Goal: Check status: Check status

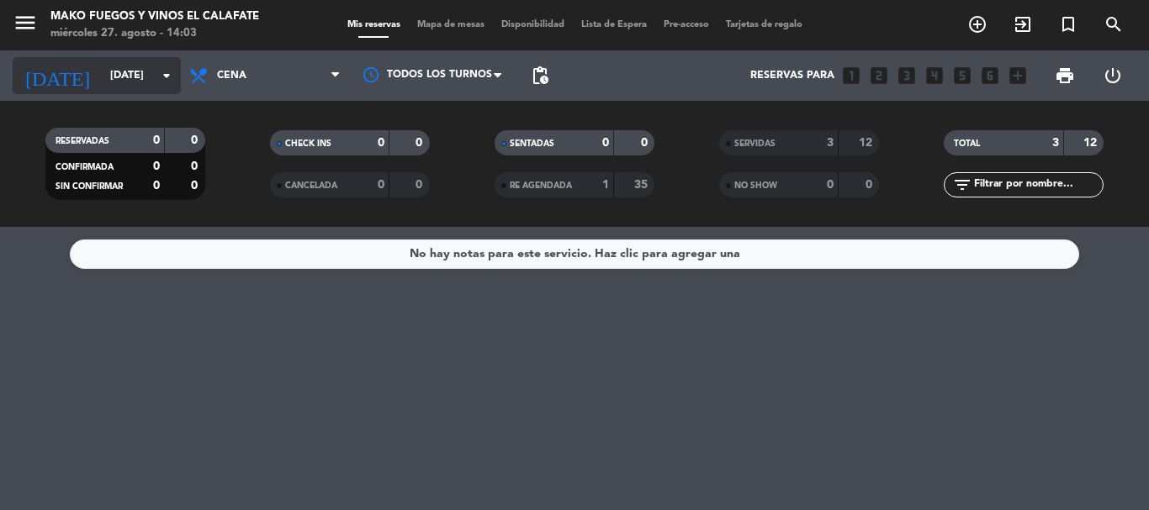
click at [149, 83] on input "[DATE]" at bounding box center [173, 75] width 142 height 29
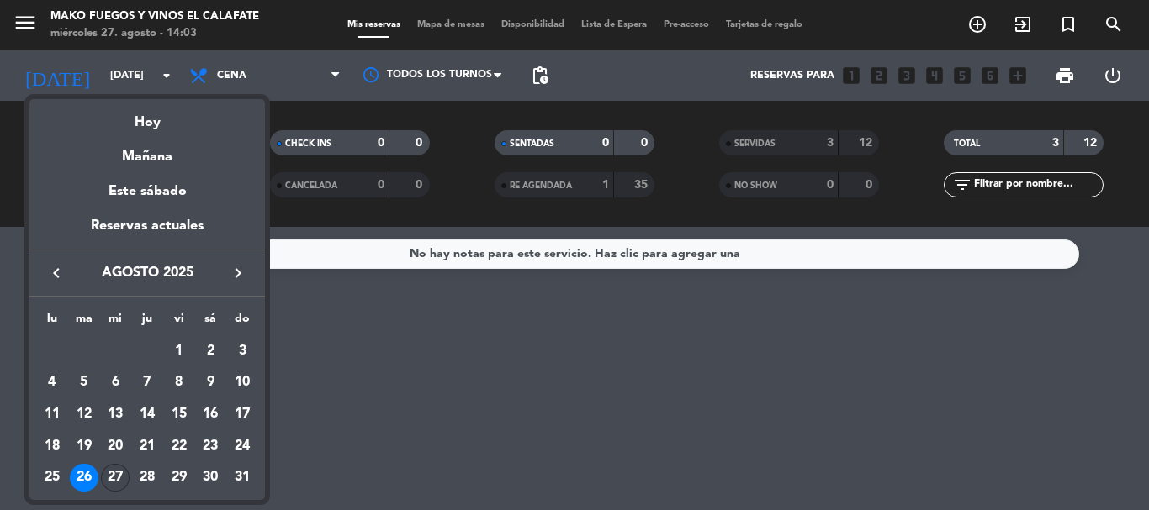
click at [114, 474] on div "27" at bounding box center [115, 478] width 29 height 29
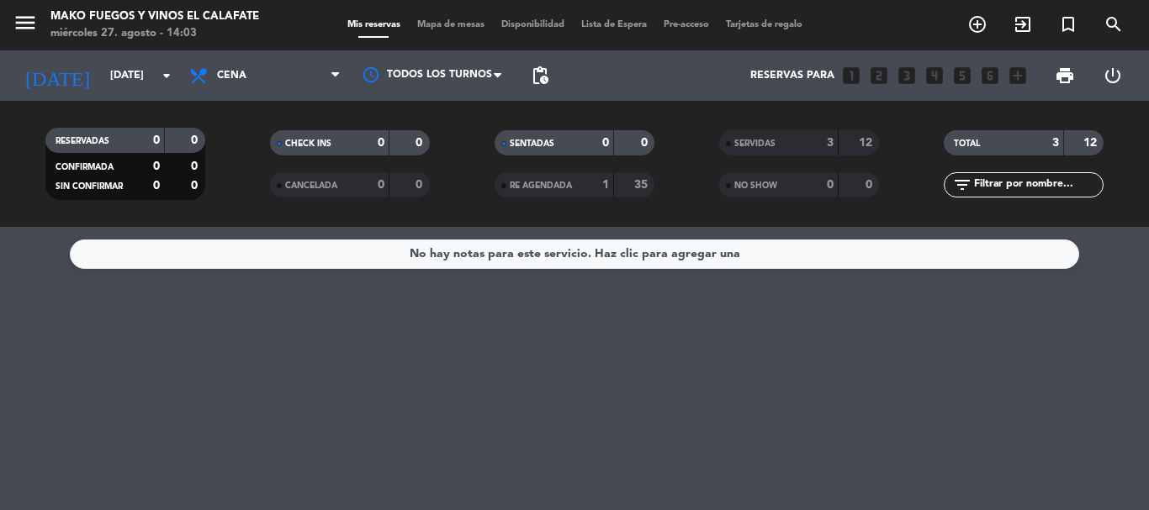
type input "mié. 27 ago."
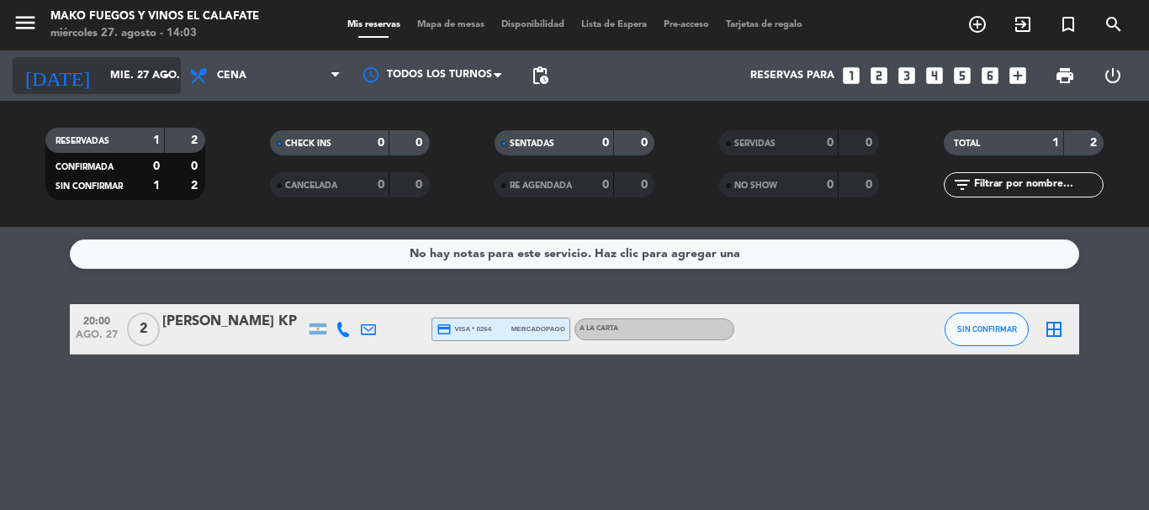
click at [153, 77] on input "mié. 27 ago." at bounding box center [173, 75] width 142 height 29
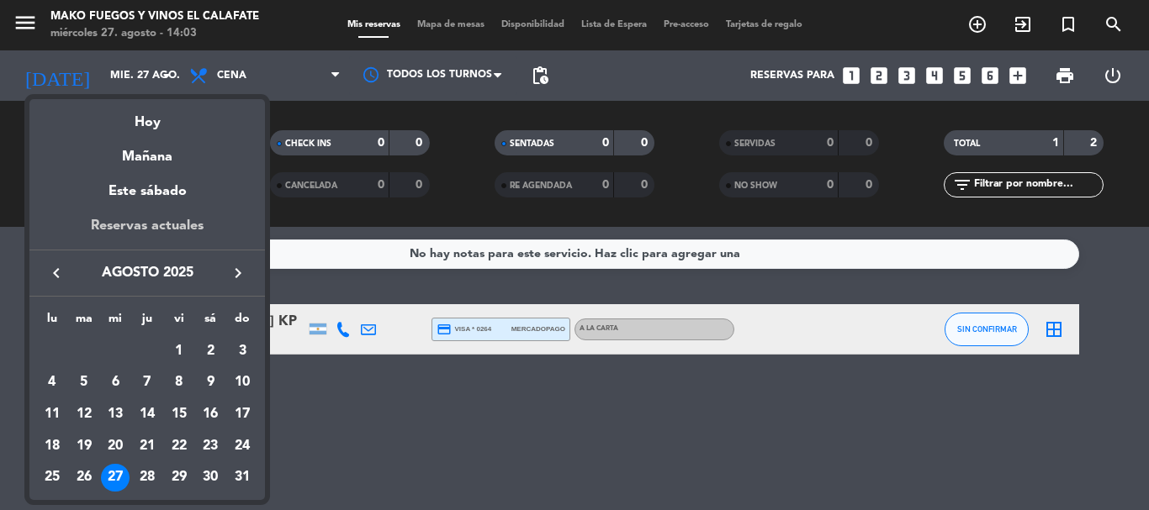
click at [146, 218] on div "Reservas actuales" at bounding box center [146, 232] width 235 height 34
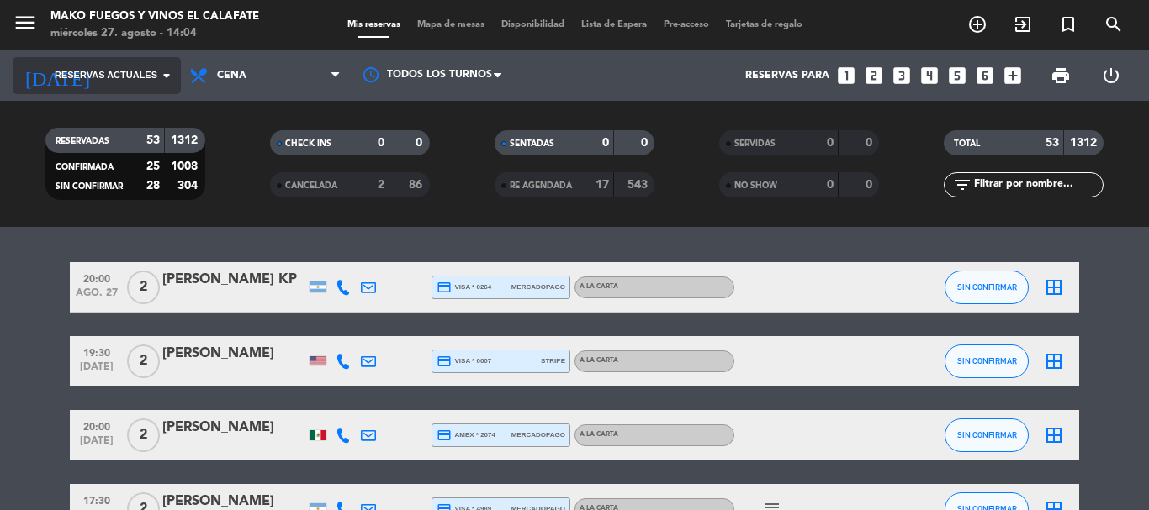
click at [164, 74] on icon "arrow_drop_down" at bounding box center [166, 76] width 20 height 20
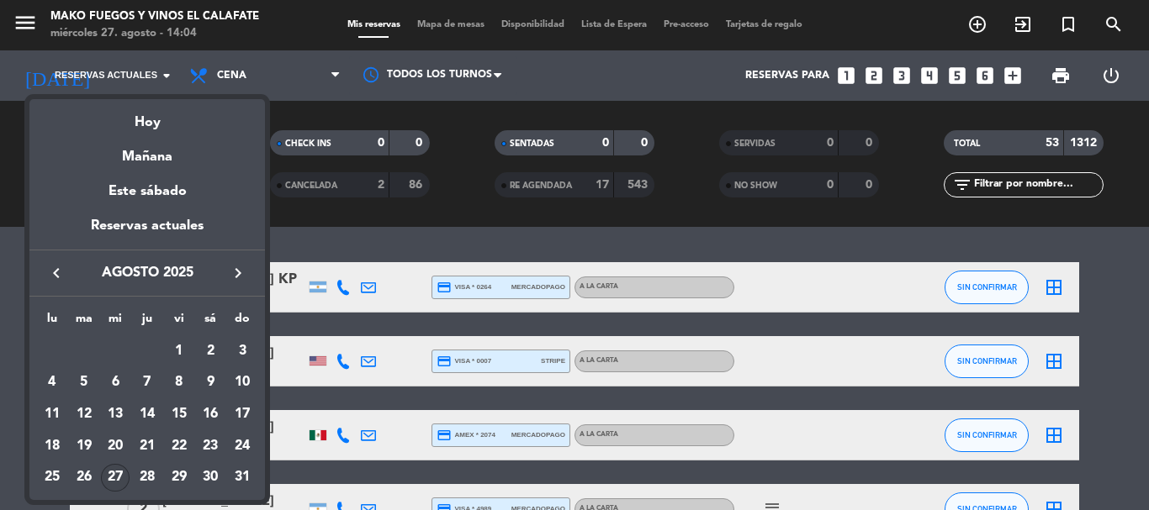
click at [309, 90] on div at bounding box center [574, 255] width 1149 height 510
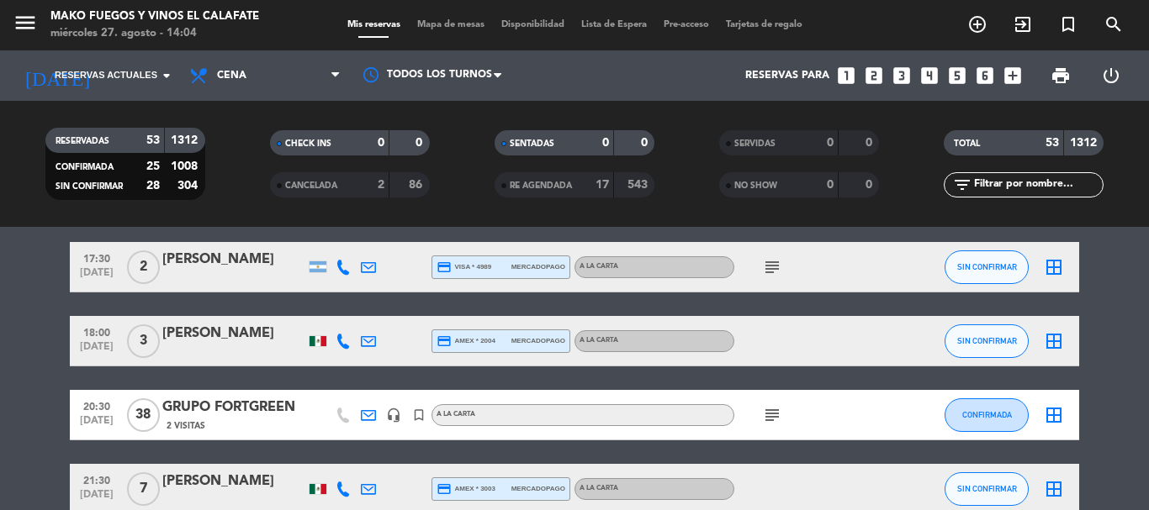
scroll to position [252, 0]
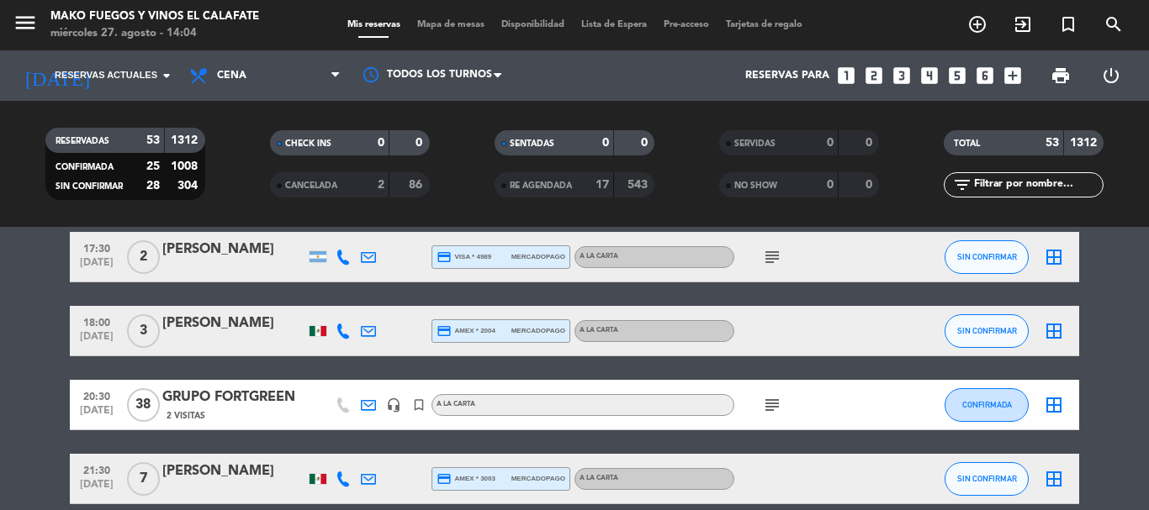
click at [773, 401] on icon "subject" at bounding box center [772, 405] width 20 height 20
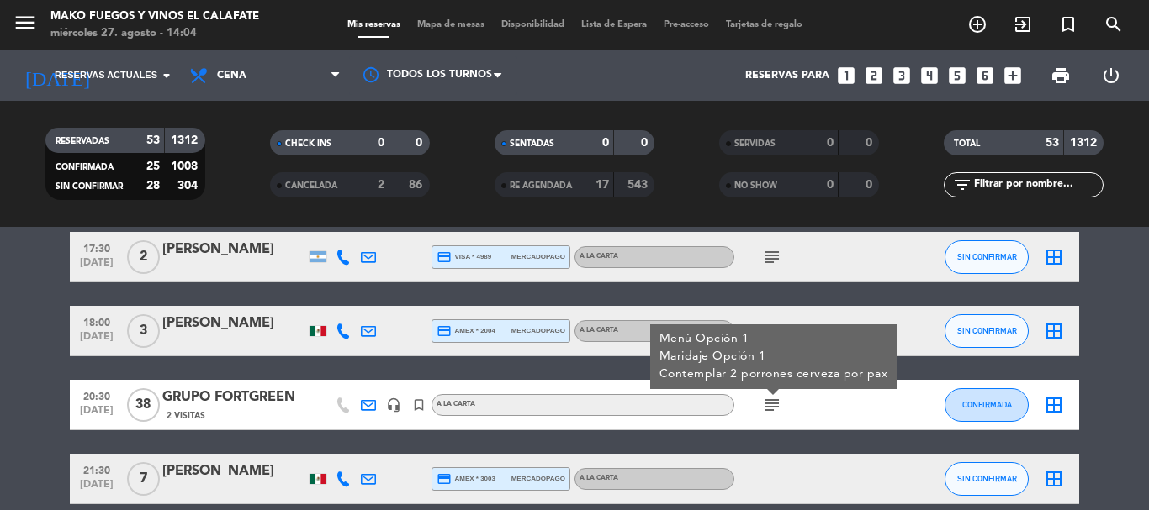
click at [772, 404] on icon "subject" at bounding box center [772, 405] width 20 height 20
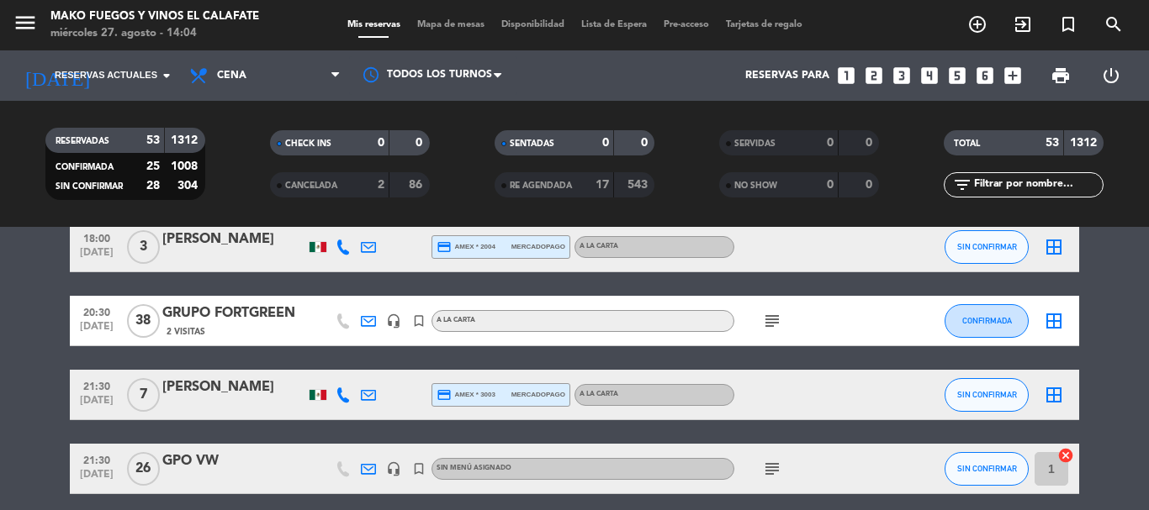
scroll to position [420, 0]
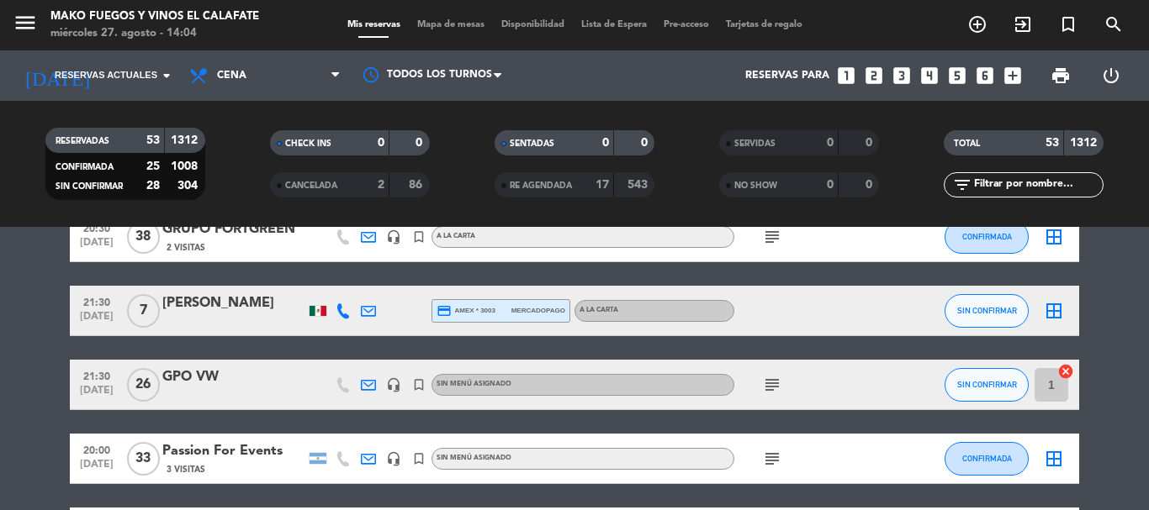
click at [773, 386] on icon "subject" at bounding box center [772, 385] width 20 height 20
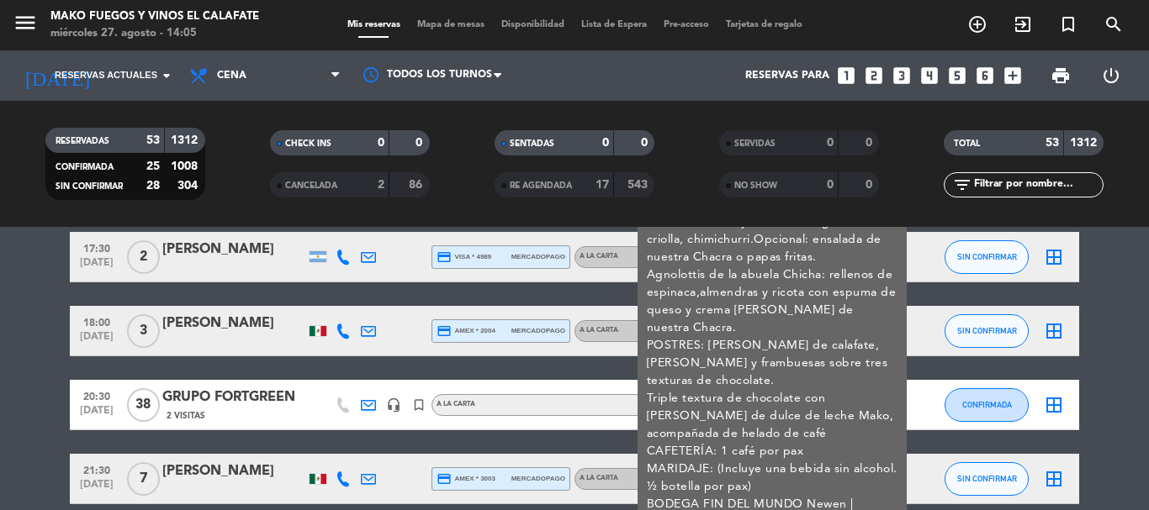
scroll to position [336, 0]
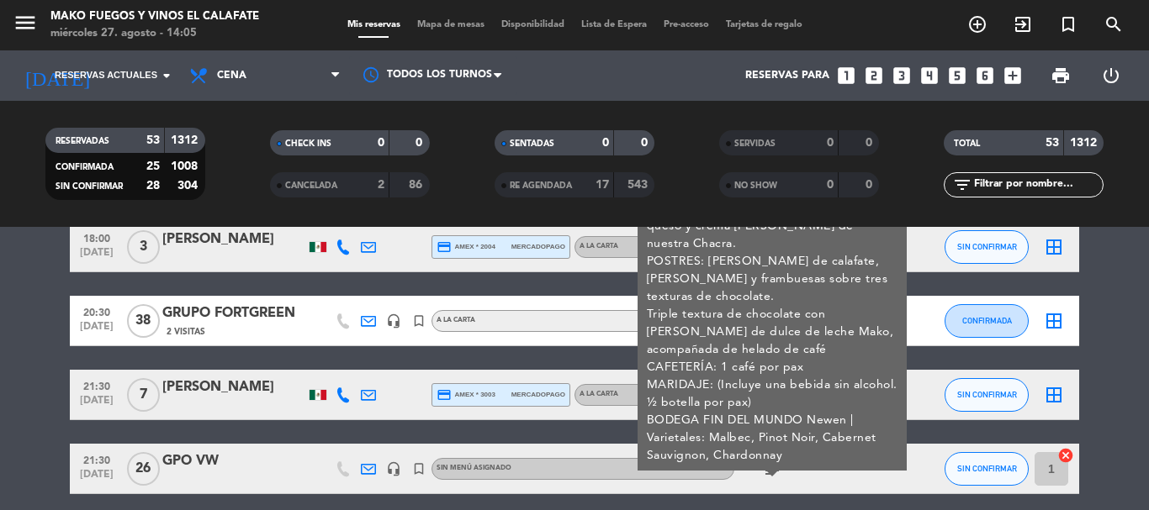
click at [841, 460] on div "subject 25 + TC [PERSON_NAME] ENTRADAS: Trucha curada con emulsión de tomate, m…" at bounding box center [809, 469] width 151 height 50
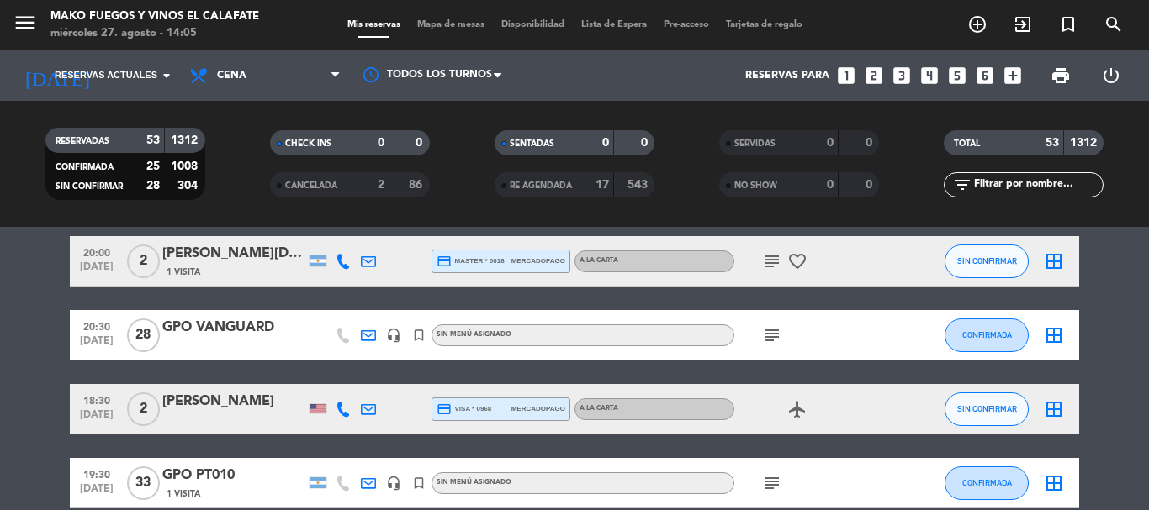
scroll to position [925, 0]
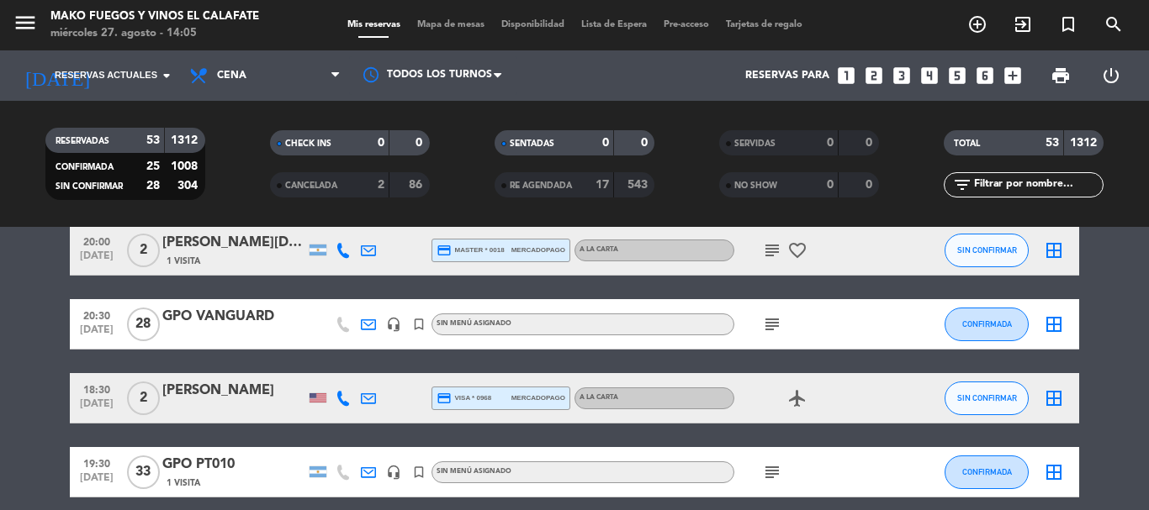
click at [769, 330] on icon "subject" at bounding box center [772, 324] width 20 height 20
click at [769, 328] on icon "subject" at bounding box center [772, 324] width 20 height 20
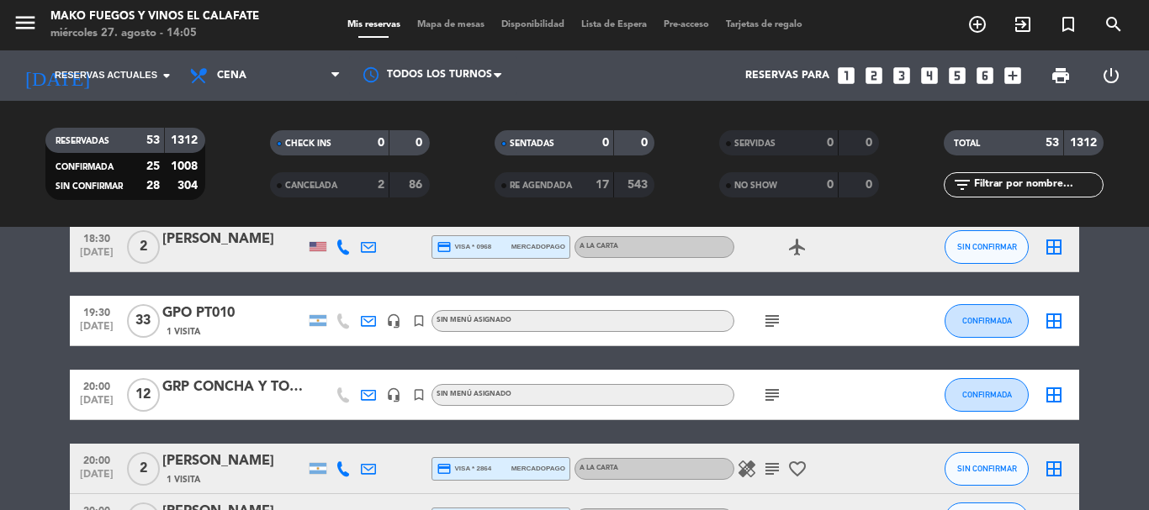
scroll to position [1093, 0]
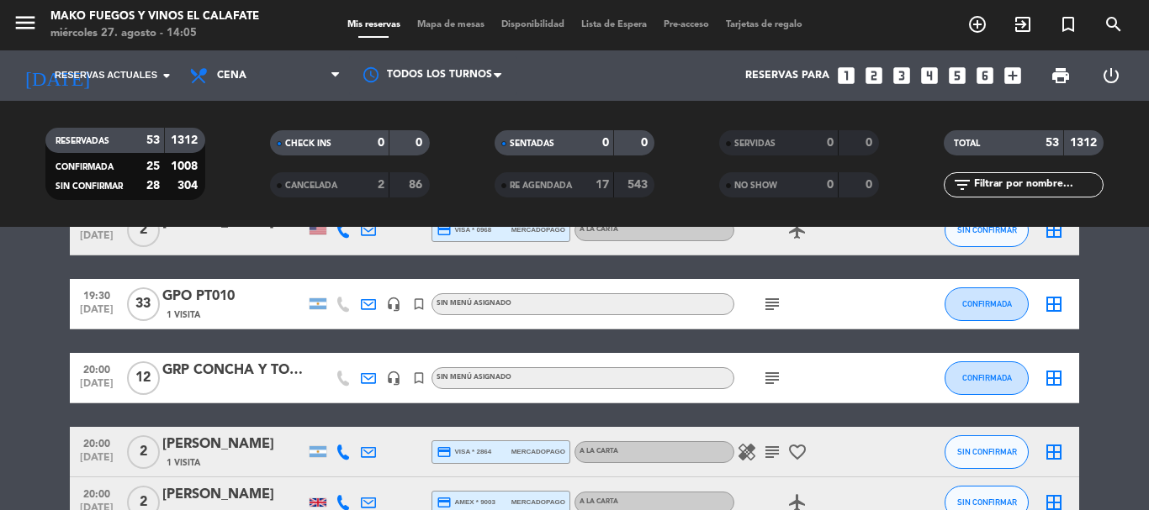
click at [743, 445] on icon "healing" at bounding box center [747, 452] width 20 height 20
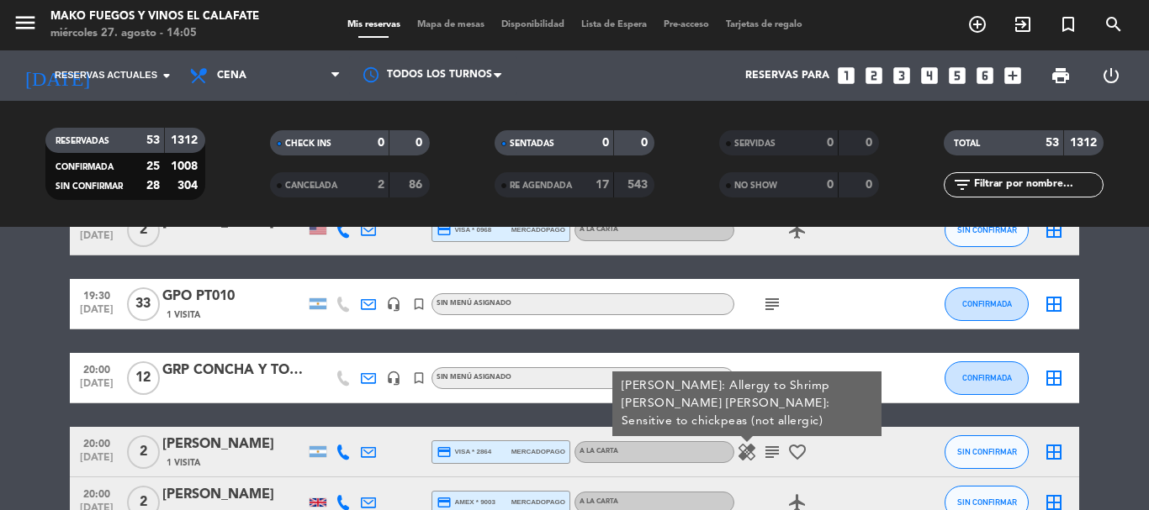
click at [751, 446] on icon "healing" at bounding box center [747, 452] width 20 height 20
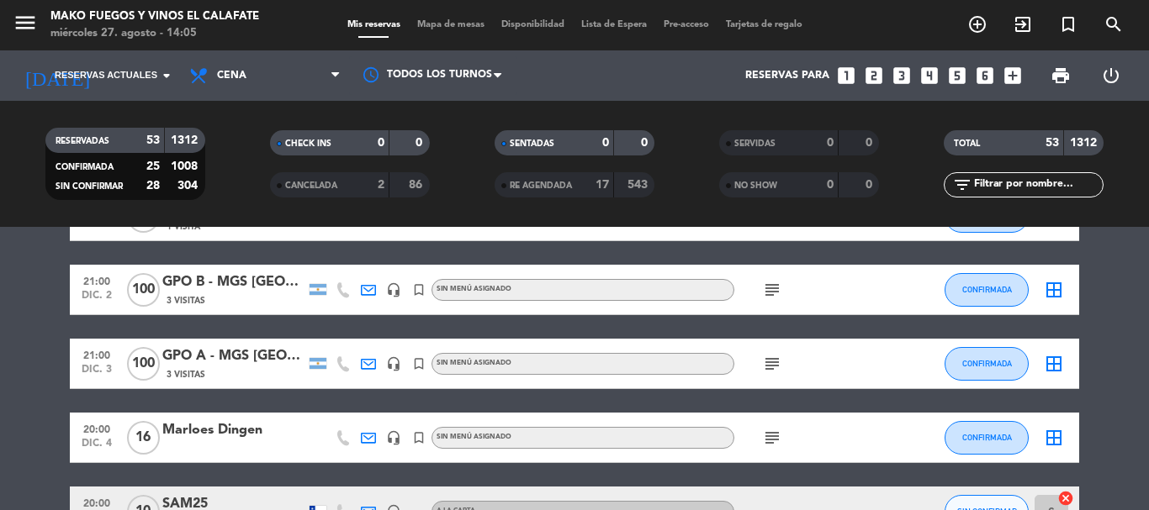
scroll to position [2439, 0]
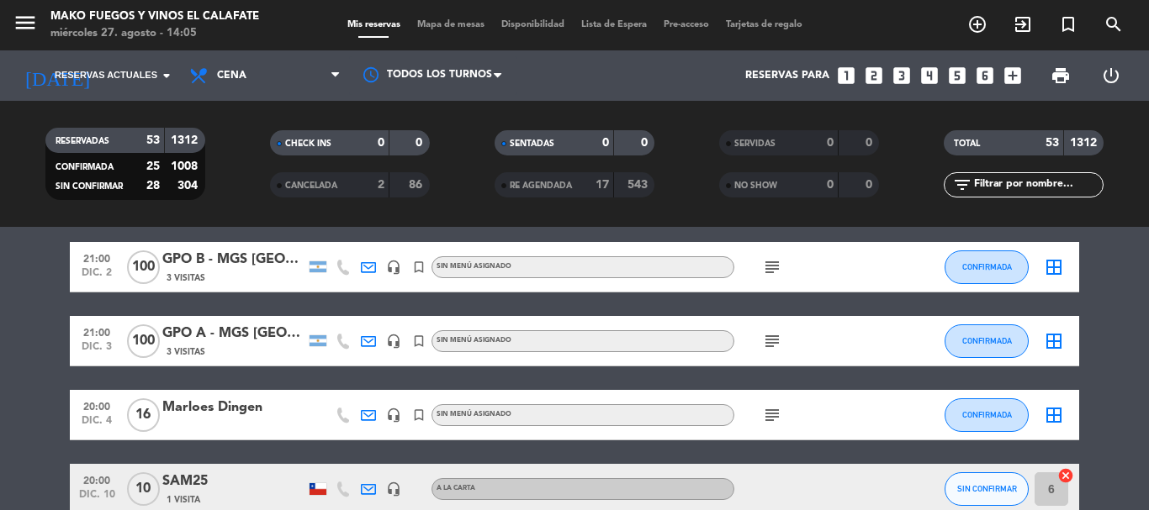
click at [769, 339] on icon "subject" at bounding box center [772, 341] width 20 height 20
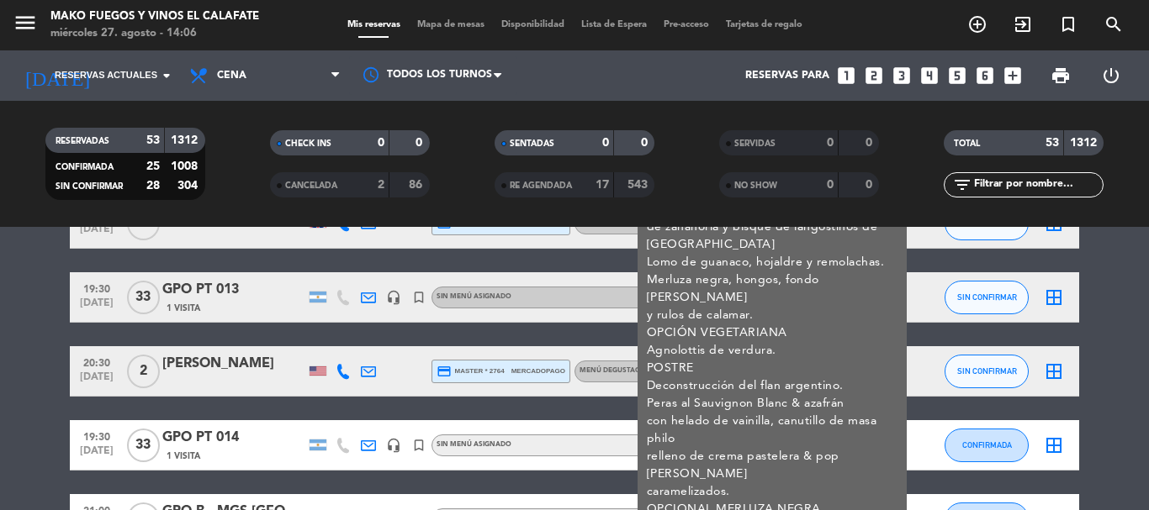
scroll to position [2270, 0]
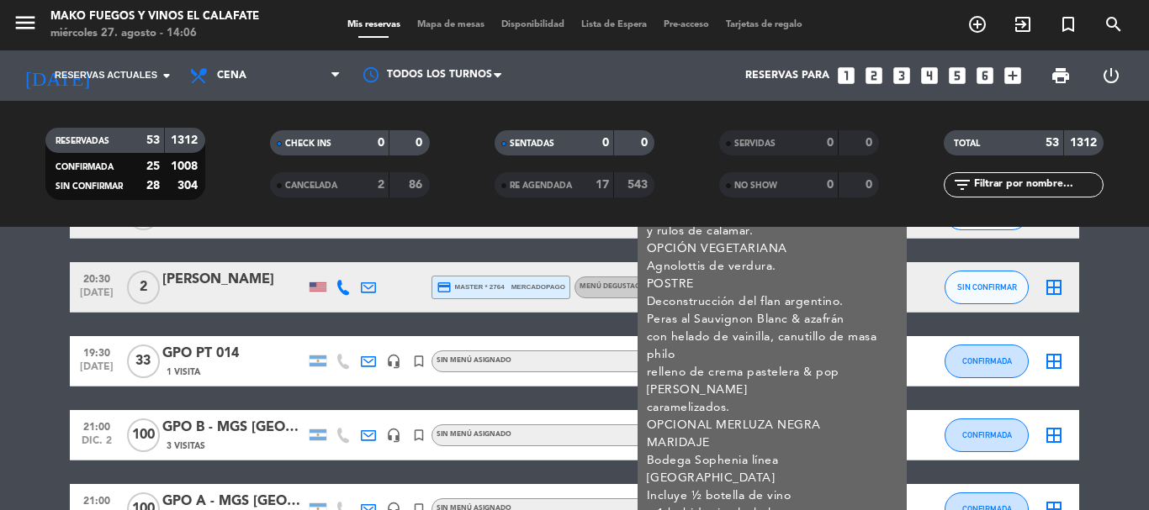
click at [913, 378] on div at bounding box center [907, 361] width 45 height 50
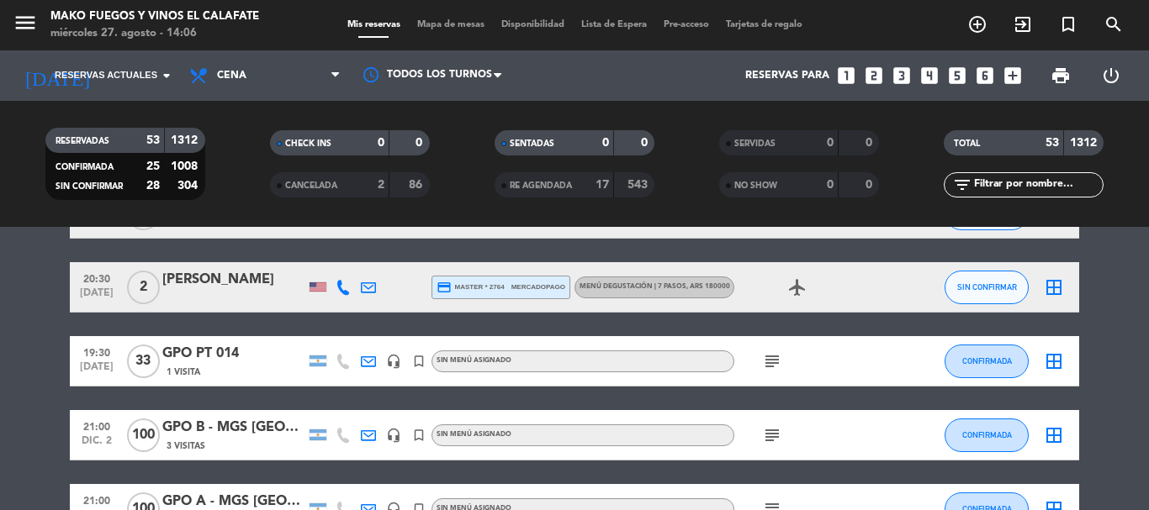
scroll to position [2355, 0]
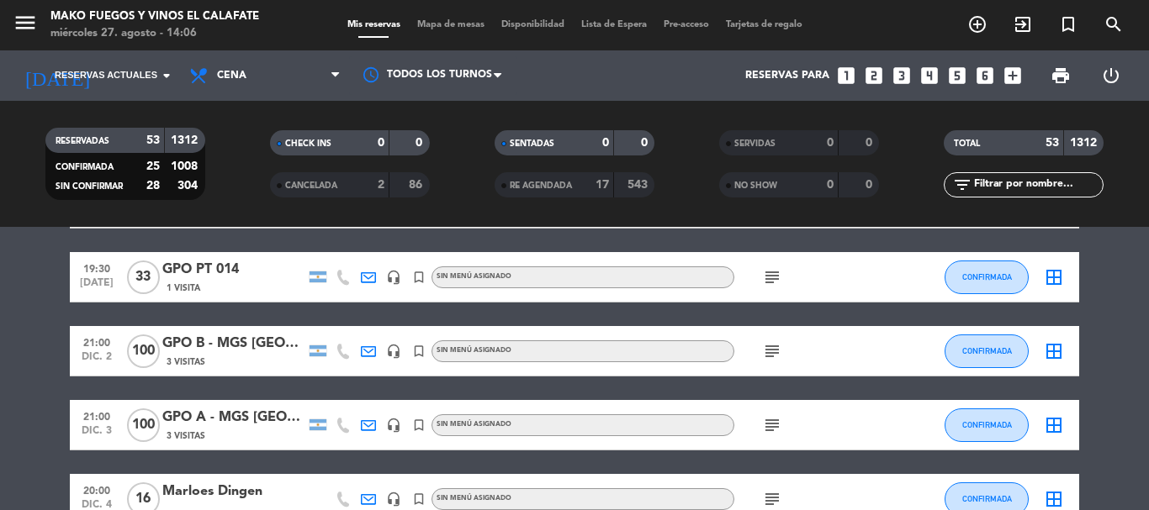
click at [766, 423] on icon "subject" at bounding box center [772, 425] width 20 height 20
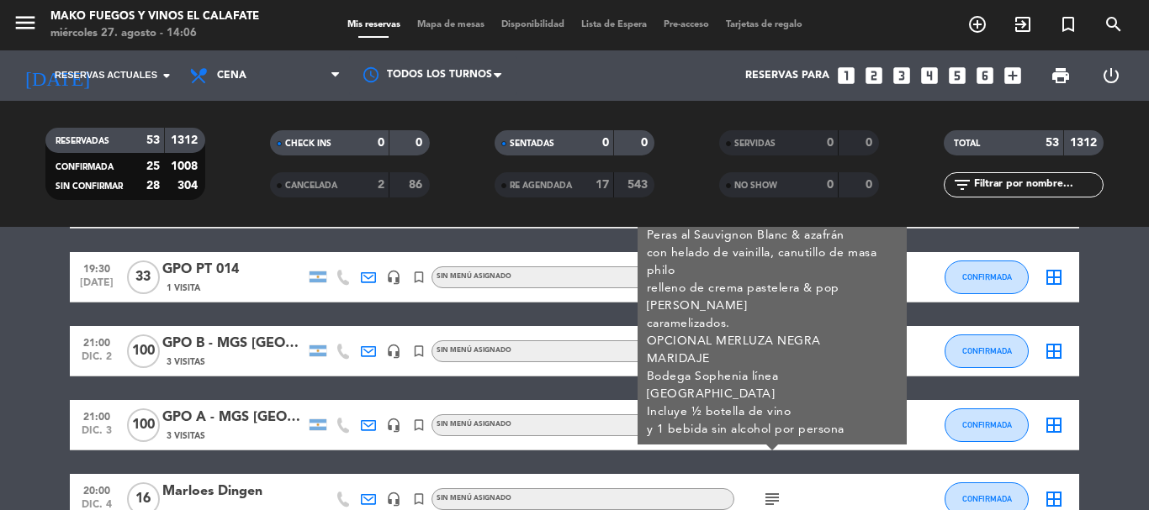
click at [827, 423] on div "subject ENTRADAS Ensalada de nuestra Chacra con mousse de queso de oveja y ques…" at bounding box center [809, 425] width 151 height 50
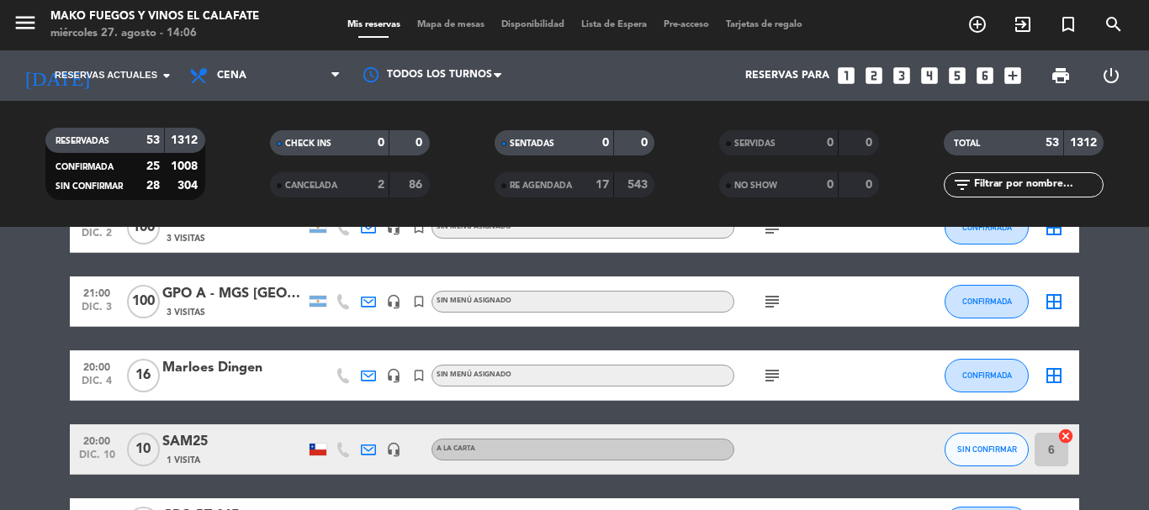
scroll to position [2439, 0]
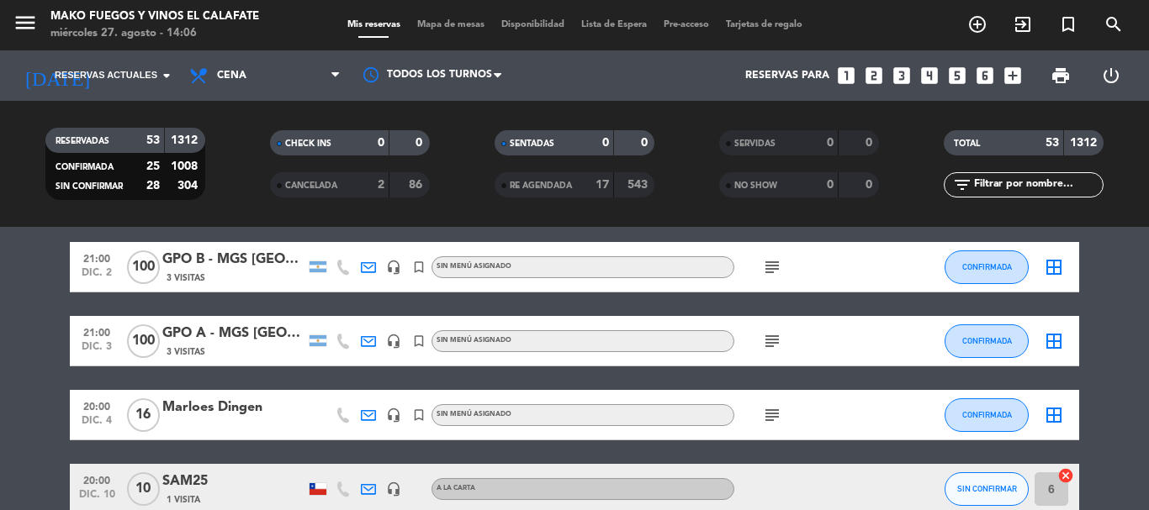
click at [777, 415] on icon "subject" at bounding box center [772, 415] width 20 height 20
click at [775, 415] on icon "subject" at bounding box center [772, 415] width 20 height 20
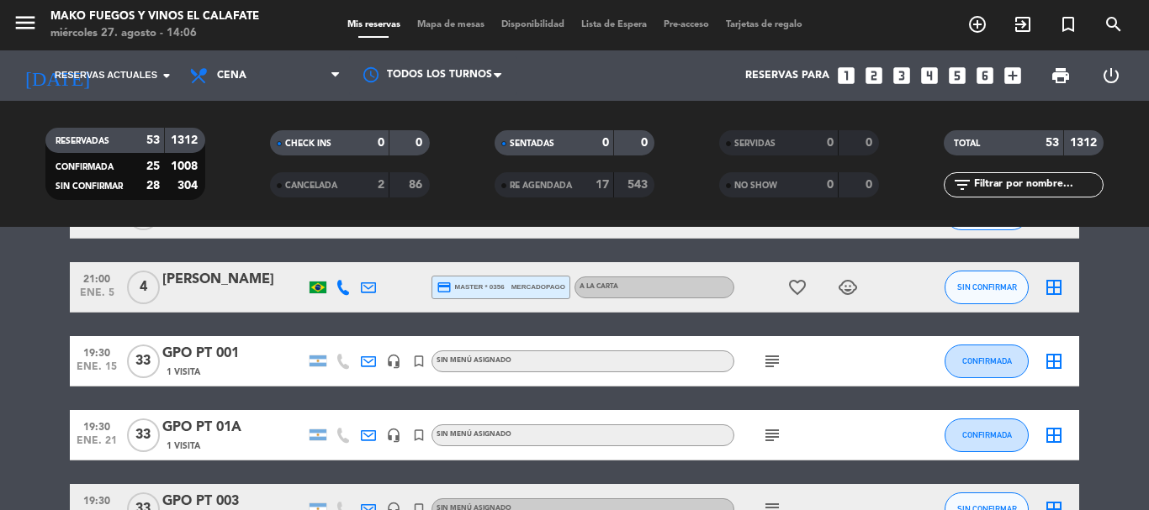
scroll to position [2943, 0]
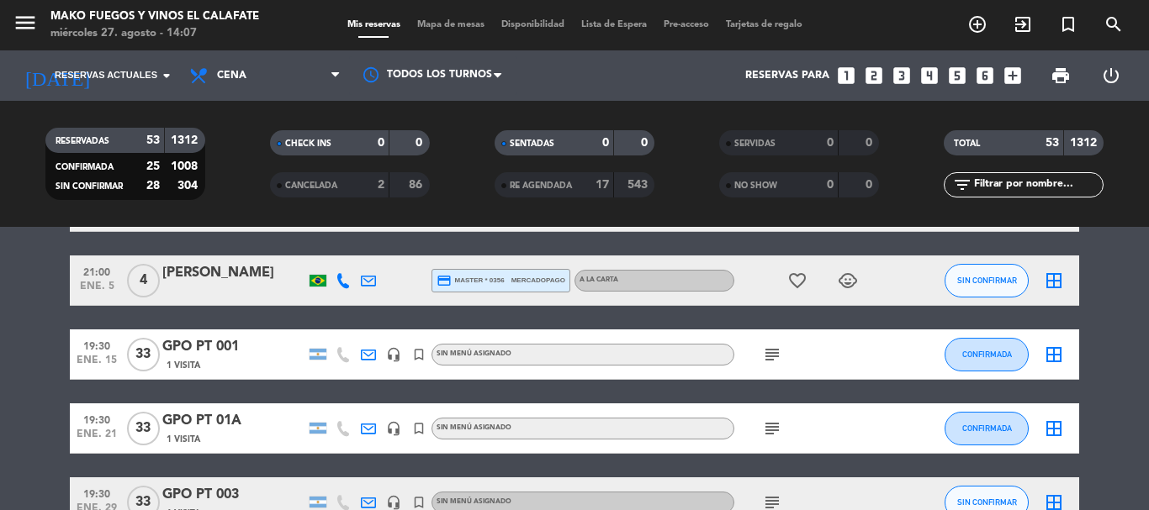
click at [848, 288] on icon "child_care" at bounding box center [848, 281] width 20 height 20
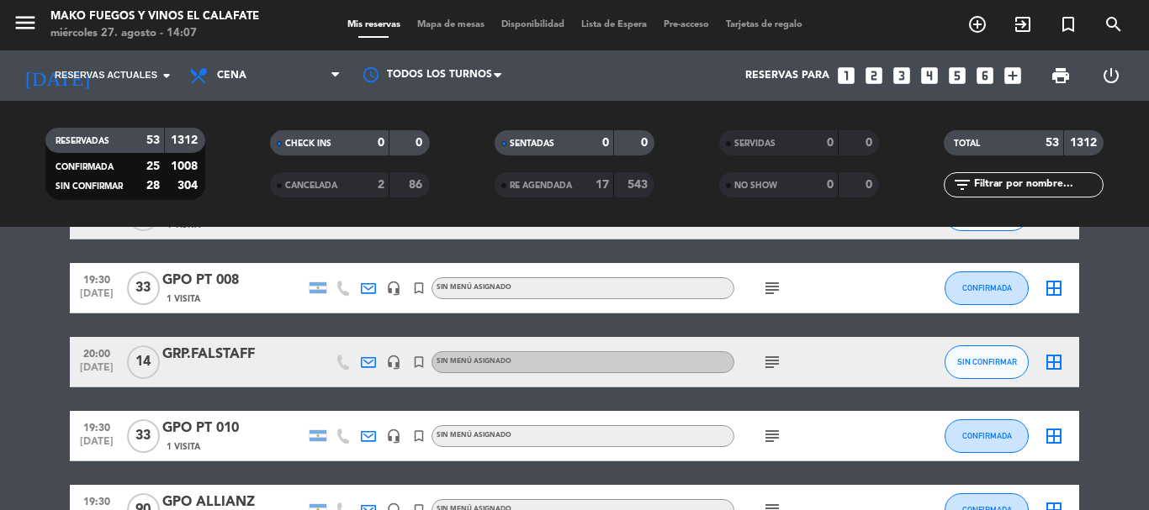
scroll to position [3532, 0]
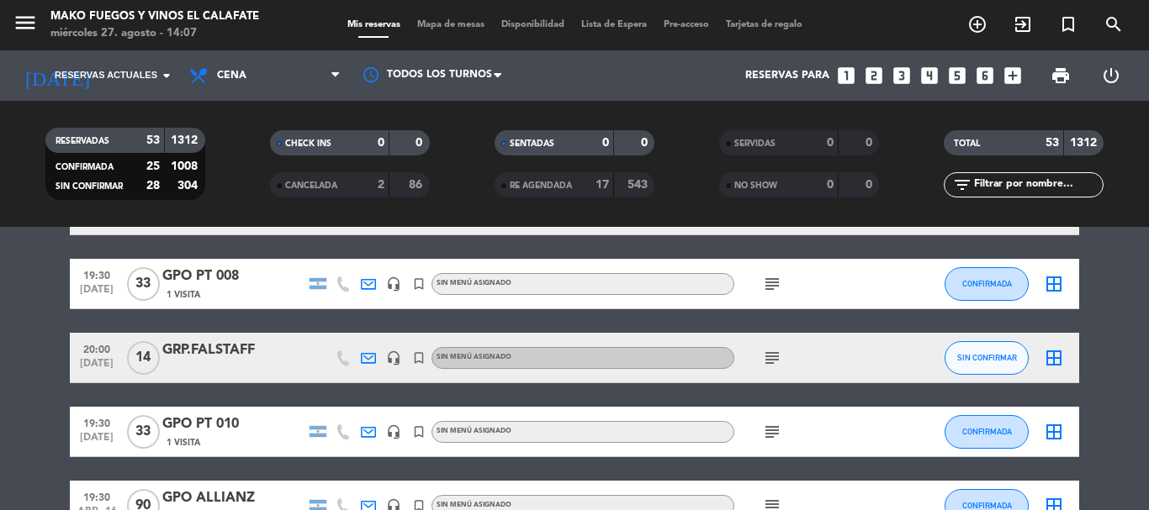
click at [769, 355] on icon "subject" at bounding box center [772, 358] width 20 height 20
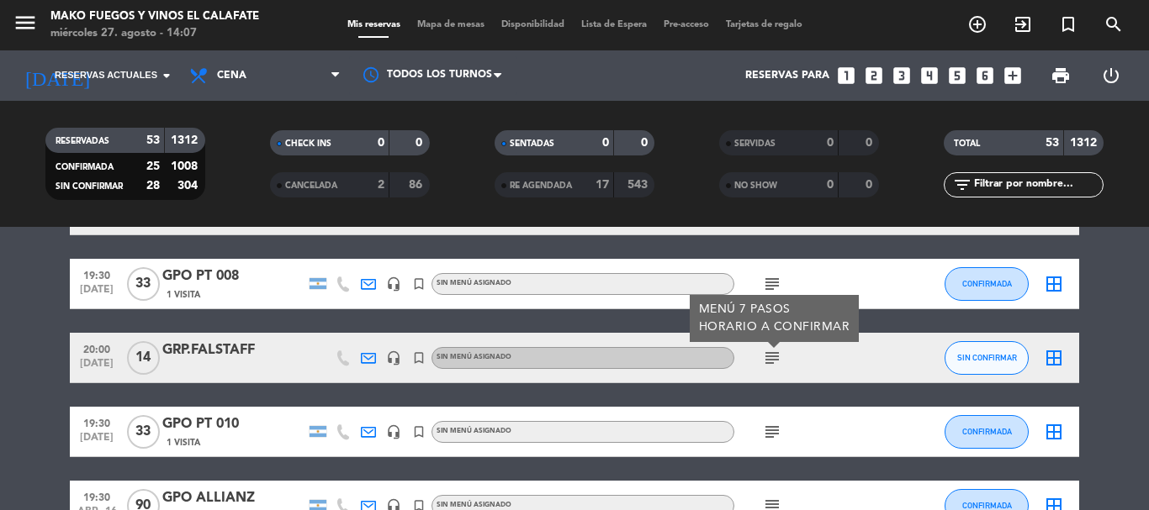
click at [810, 360] on div "subject MENÚ 7 PASOS HORARIO A CONFIRMAR" at bounding box center [809, 358] width 151 height 50
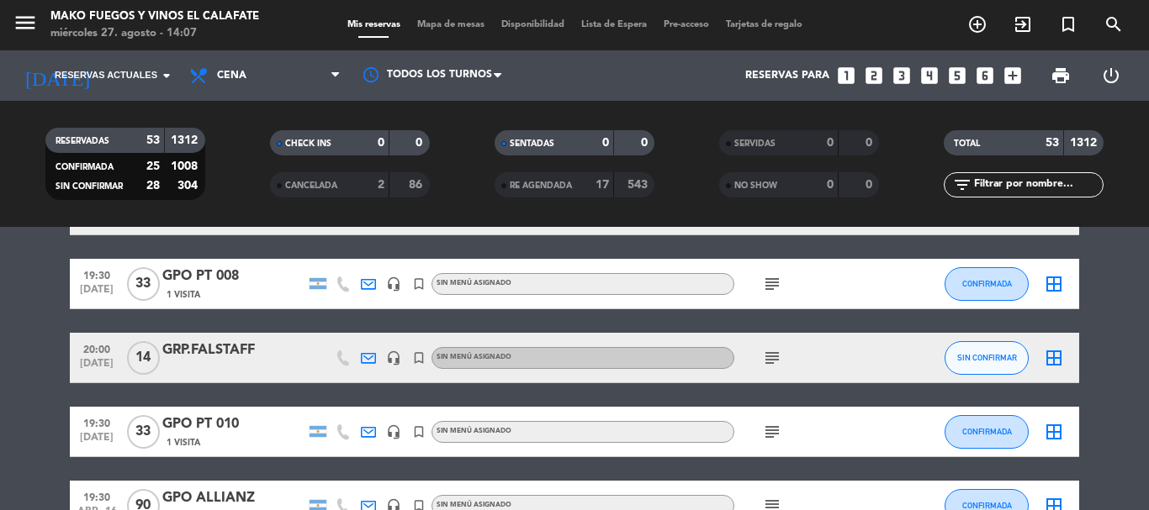
scroll to position [3616, 0]
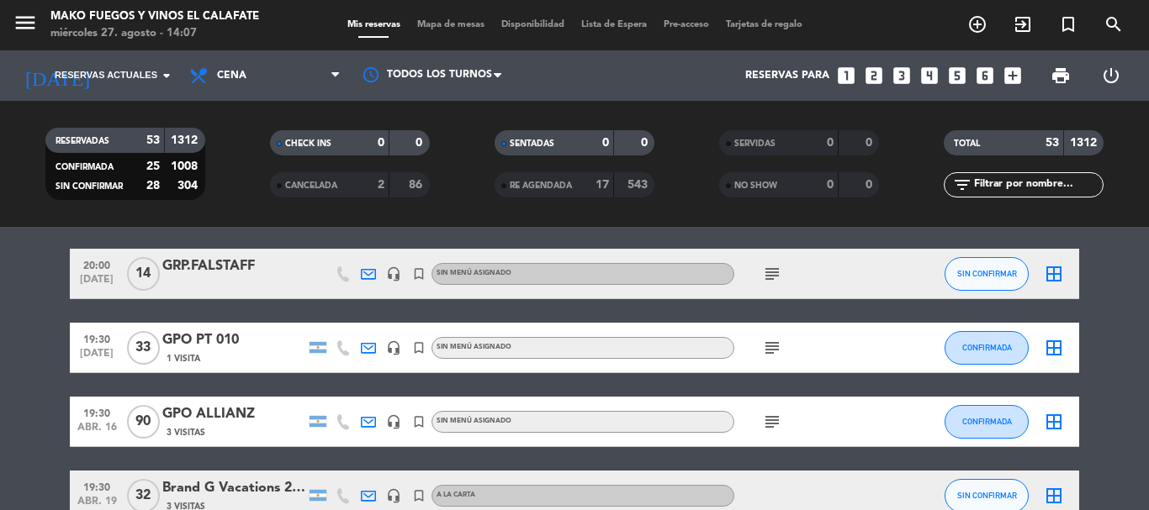
click at [768, 425] on icon "subject" at bounding box center [772, 422] width 20 height 20
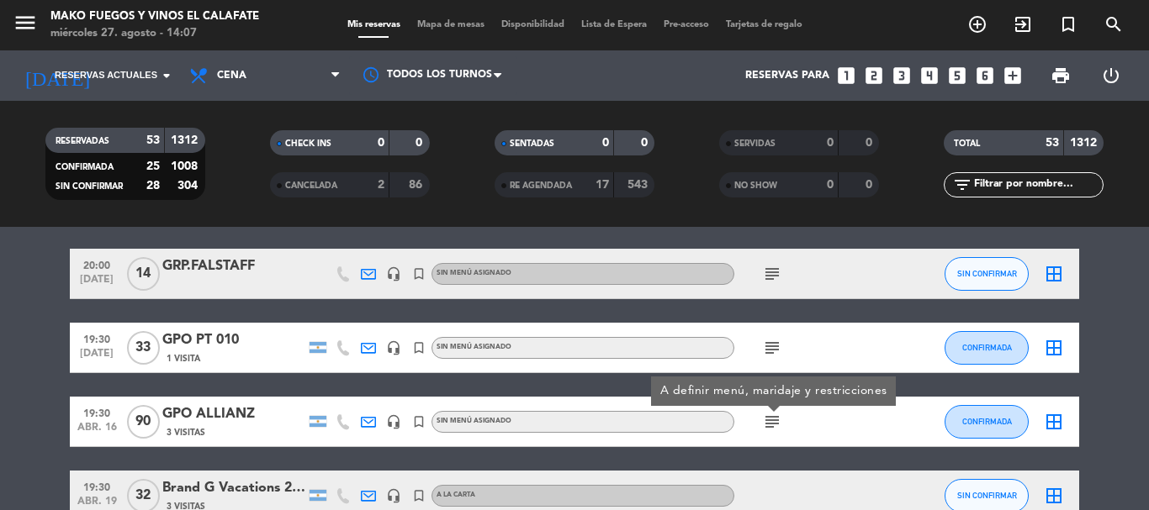
click at [771, 423] on icon "subject" at bounding box center [772, 422] width 20 height 20
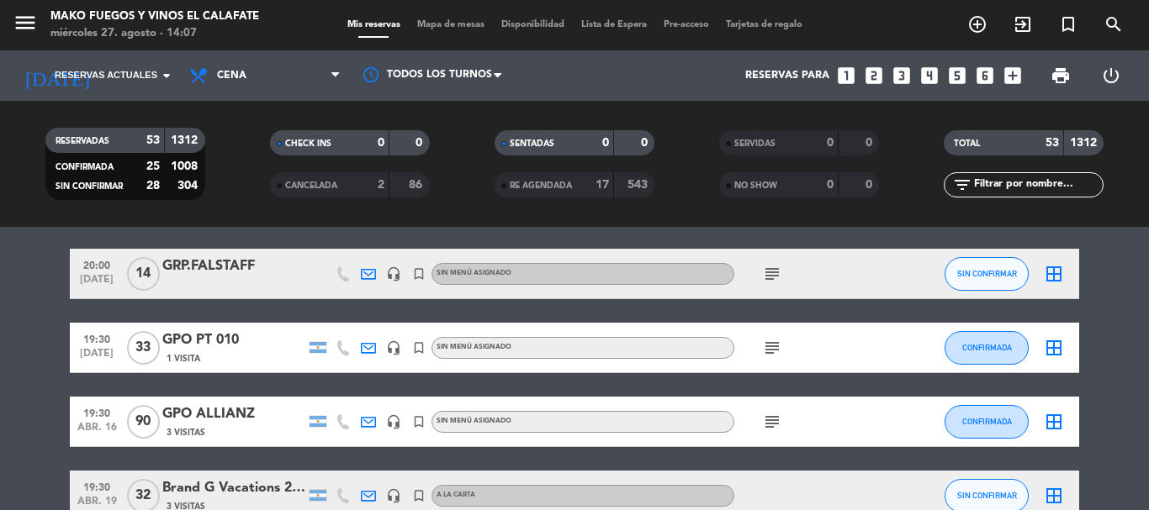
click at [772, 424] on icon "subject" at bounding box center [772, 422] width 20 height 20
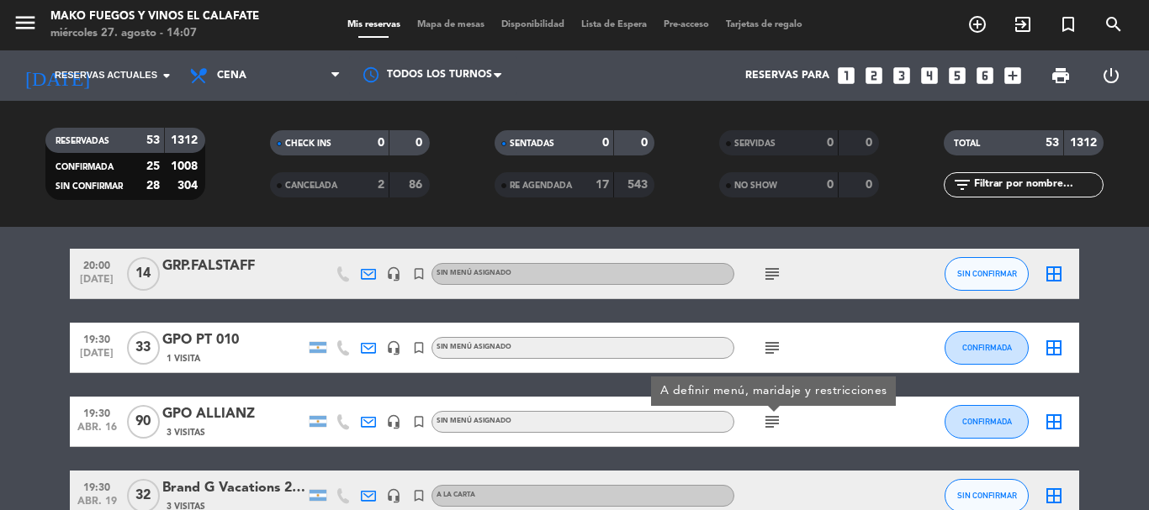
click at [826, 423] on div "subject A definir menú, maridaje y restricciones" at bounding box center [809, 422] width 151 height 50
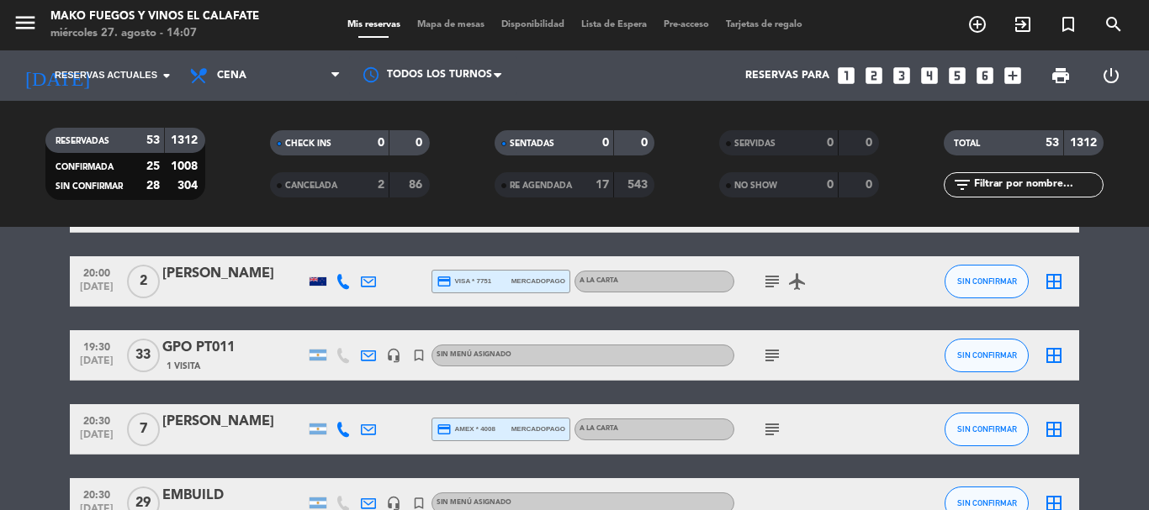
scroll to position [1177, 0]
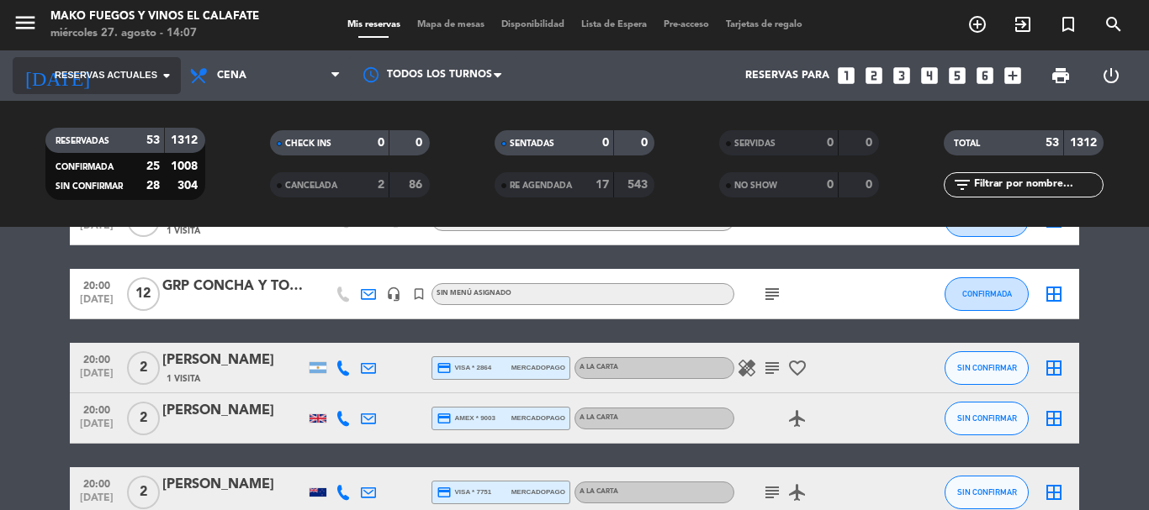
click at [140, 82] on span "Reservas actuales" at bounding box center [106, 75] width 103 height 15
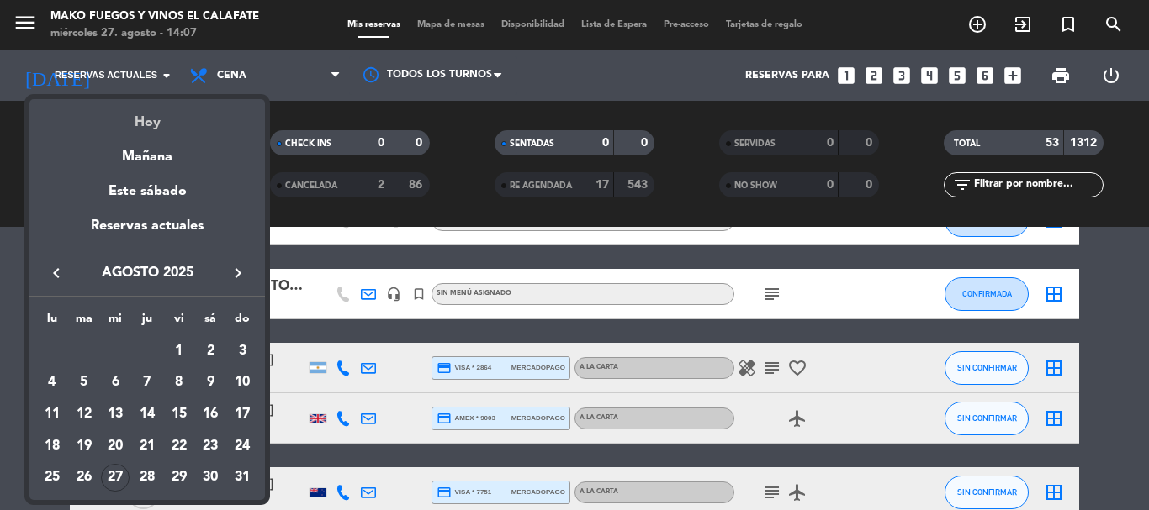
click at [156, 108] on div "Hoy" at bounding box center [146, 116] width 235 height 34
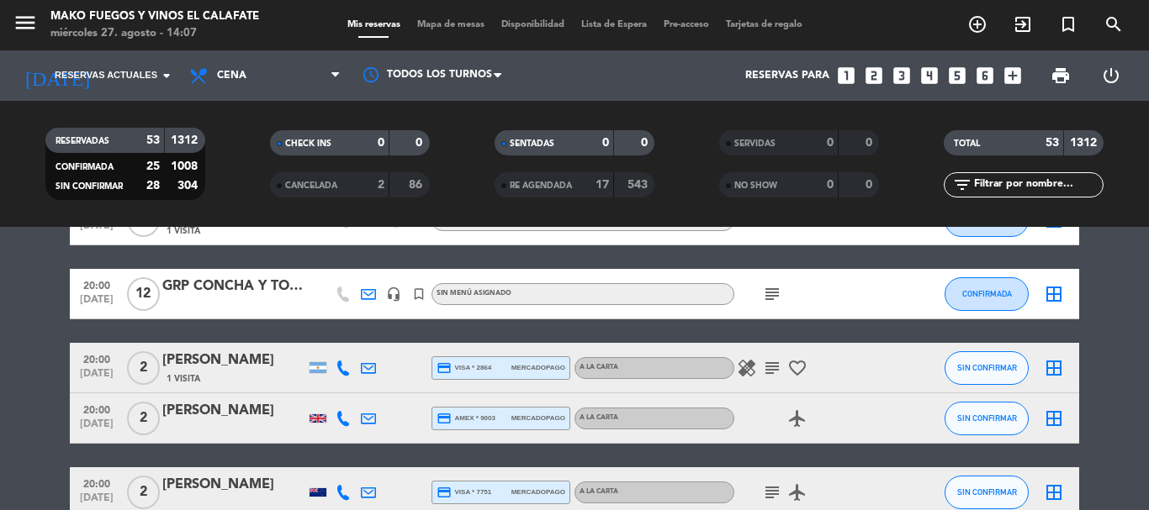
type input "mié. 27 ago."
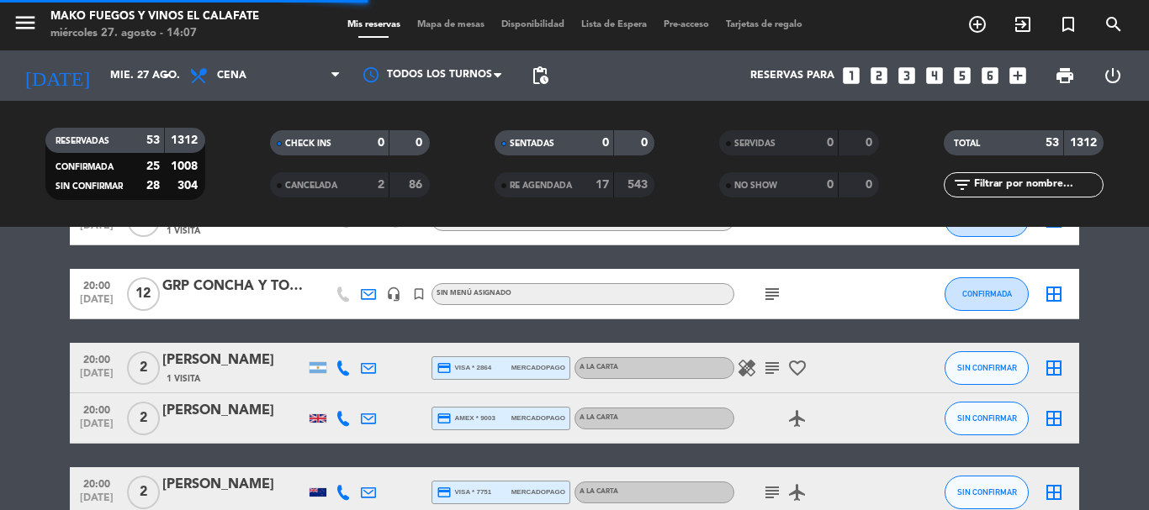
scroll to position [0, 0]
